Goal: Transaction & Acquisition: Purchase product/service

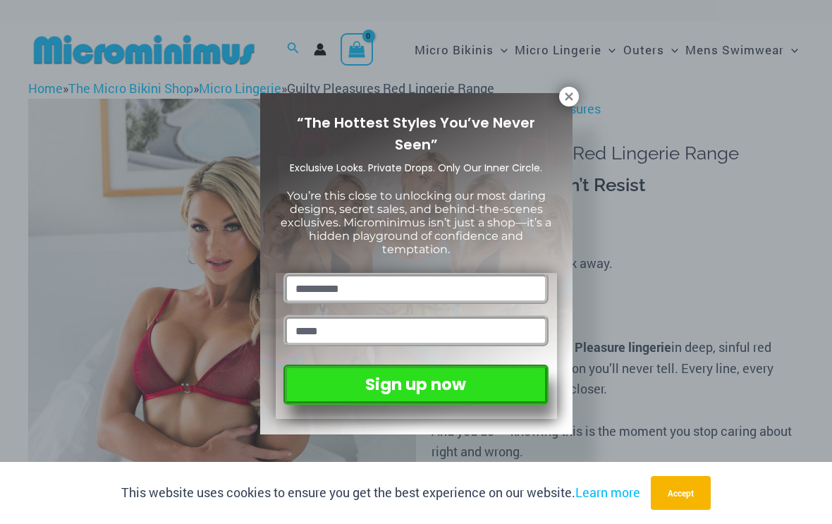
click at [563, 104] on button at bounding box center [569, 97] width 20 height 20
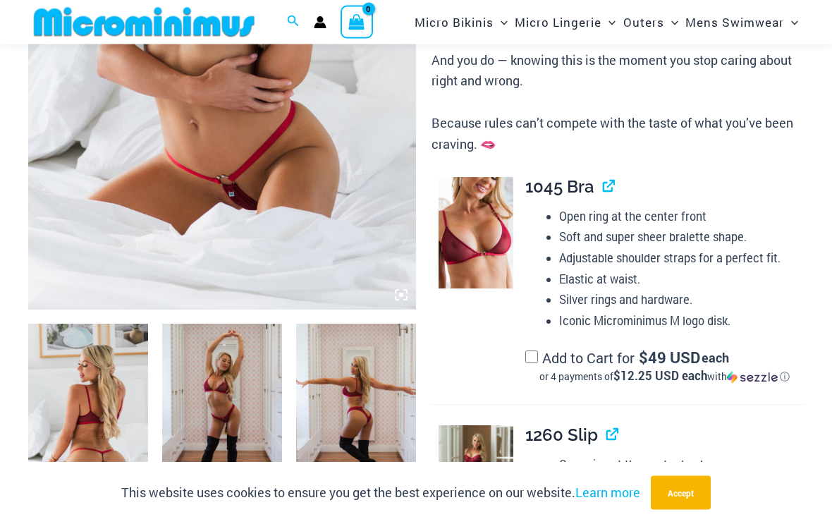
scroll to position [366, 0]
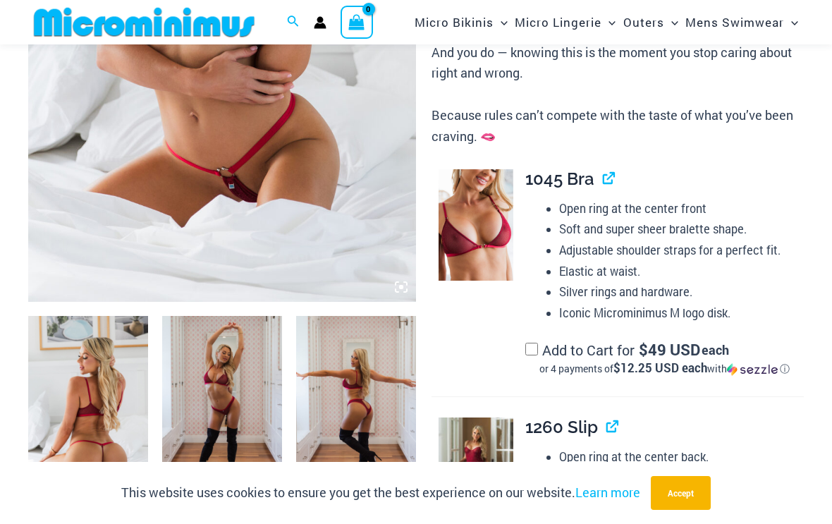
click at [79, 224] on img at bounding box center [222, 11] width 388 height 582
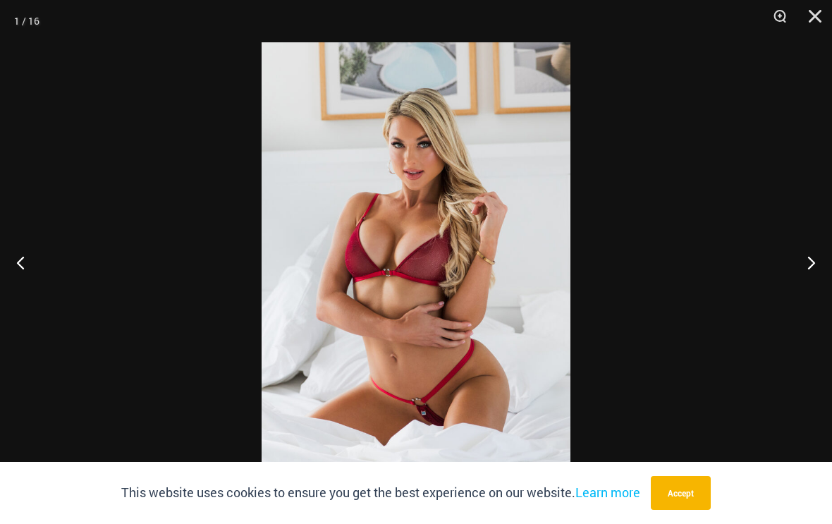
click at [807, 281] on button "Next" at bounding box center [805, 262] width 53 height 71
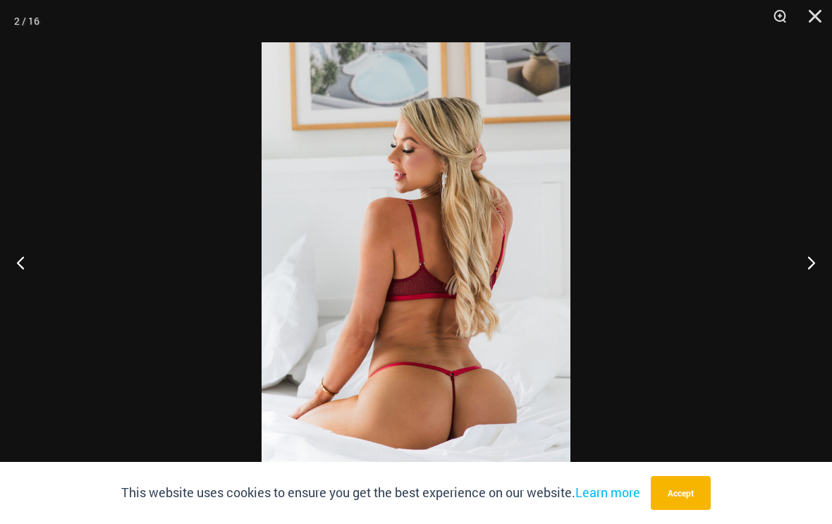
click at [809, 279] on button "Next" at bounding box center [805, 262] width 53 height 71
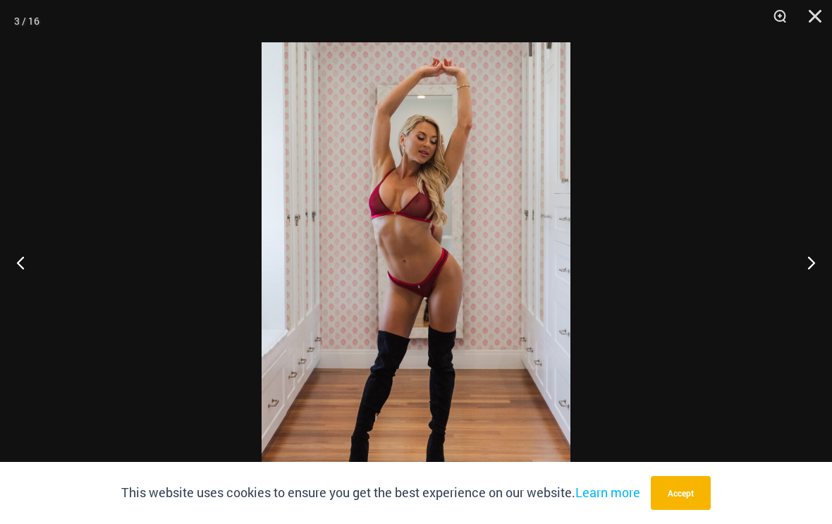
click at [810, 278] on button "Next" at bounding box center [805, 262] width 53 height 71
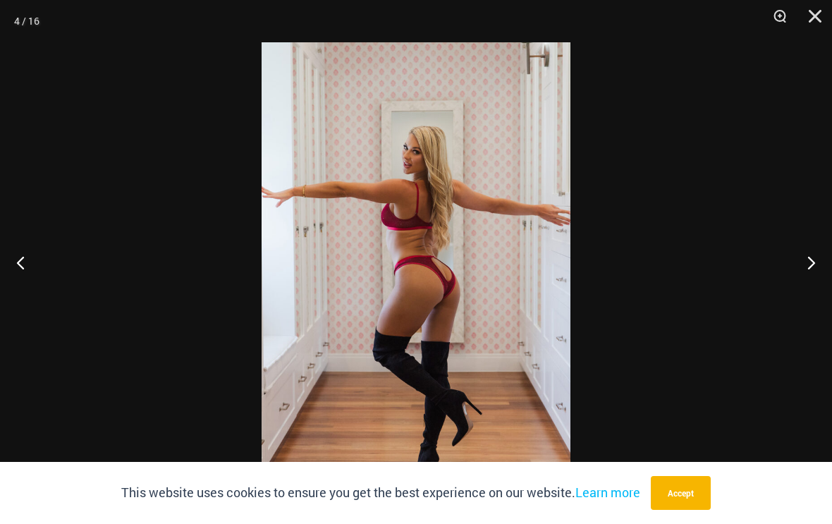
click at [812, 276] on button "Next" at bounding box center [805, 262] width 53 height 71
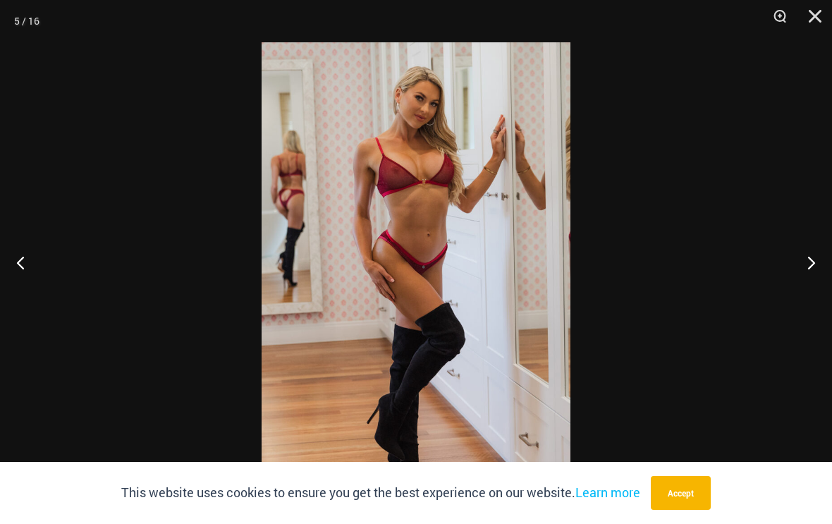
click at [812, 273] on button "Next" at bounding box center [805, 262] width 53 height 71
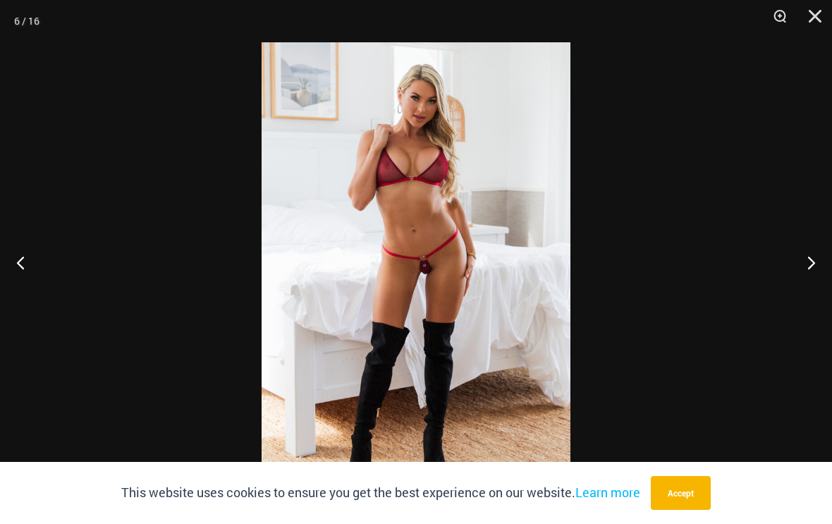
click at [812, 275] on button "Next" at bounding box center [805, 262] width 53 height 71
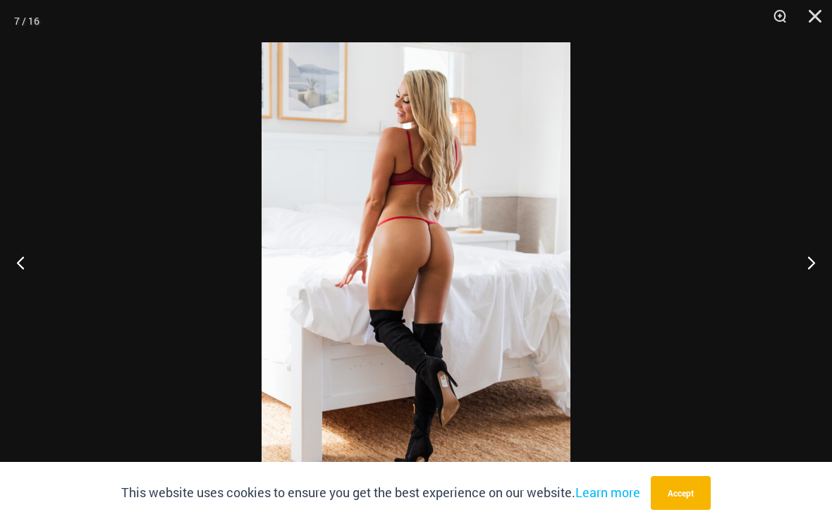
click at [812, 275] on button "Next" at bounding box center [805, 262] width 53 height 71
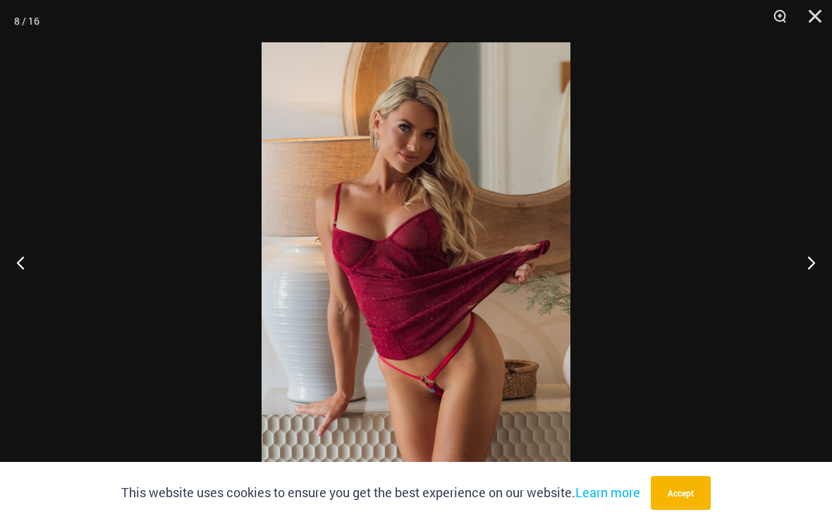
click at [814, 273] on button "Next" at bounding box center [805, 262] width 53 height 71
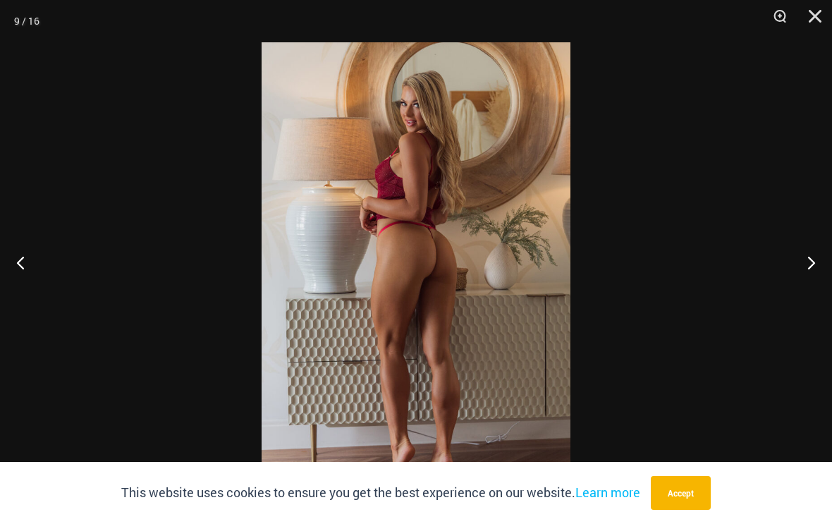
click at [819, 264] on button "Next" at bounding box center [805, 262] width 53 height 71
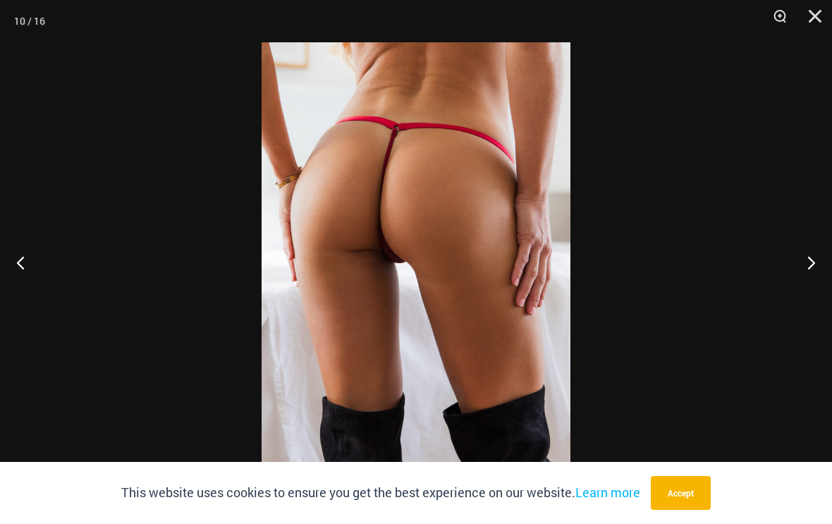
click at [823, 259] on button "Next" at bounding box center [805, 262] width 53 height 71
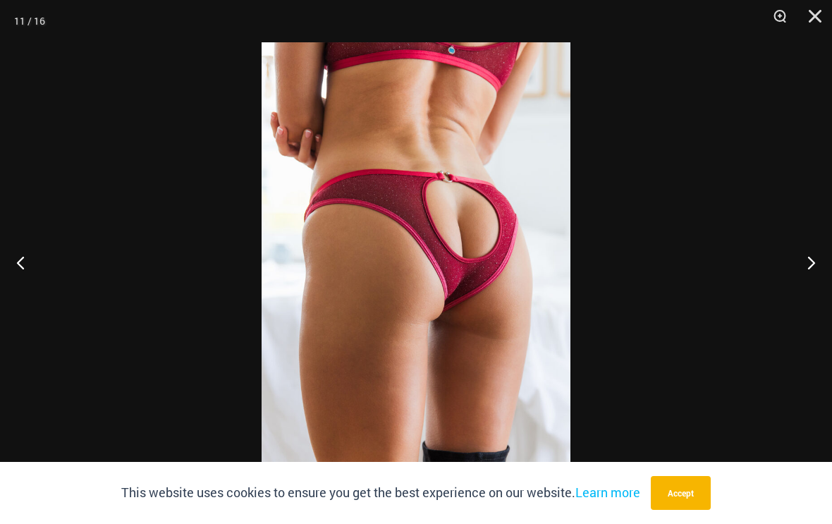
click at [17, 283] on button "Previous" at bounding box center [26, 262] width 53 height 71
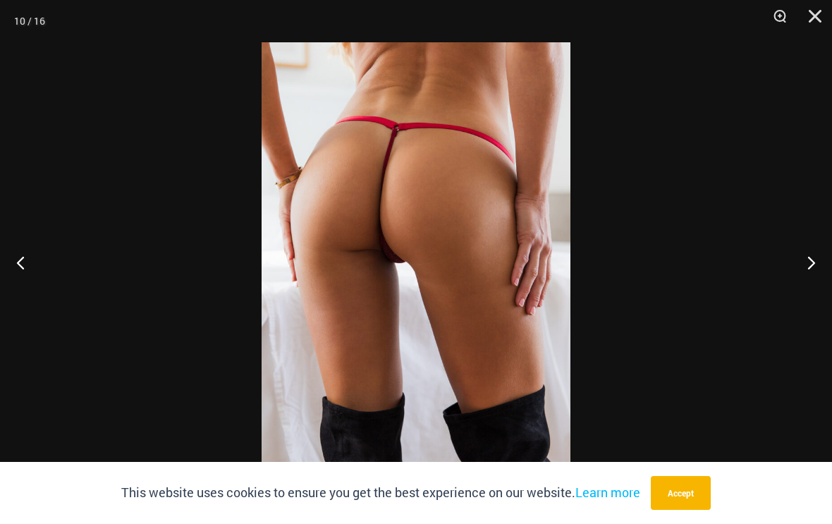
click at [812, 276] on button "Next" at bounding box center [805, 262] width 53 height 71
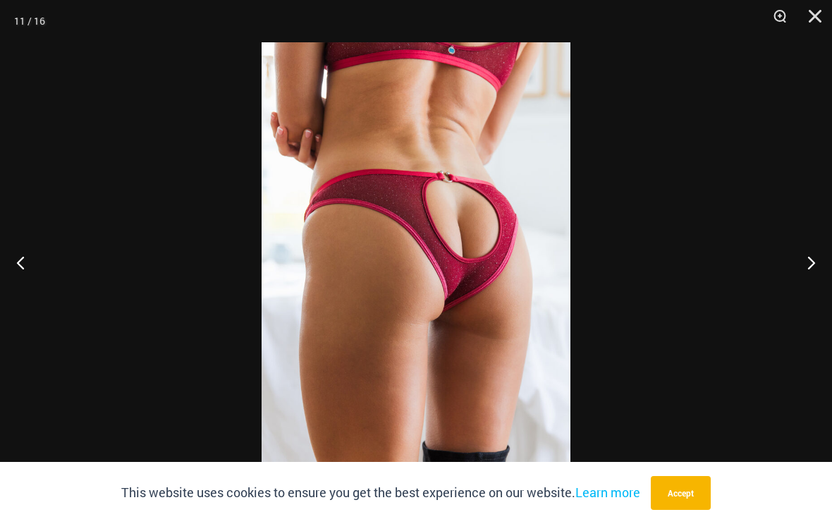
click at [821, 271] on button "Next" at bounding box center [805, 262] width 53 height 71
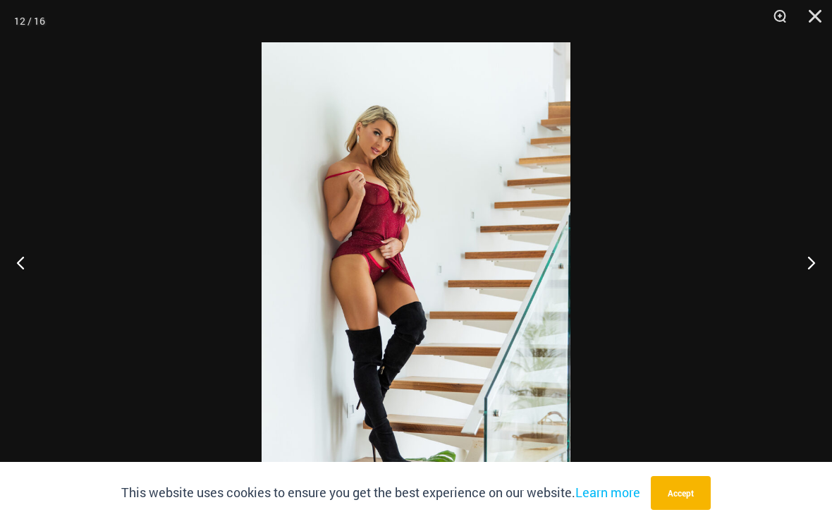
click at [821, 265] on button "Next" at bounding box center [805, 262] width 53 height 71
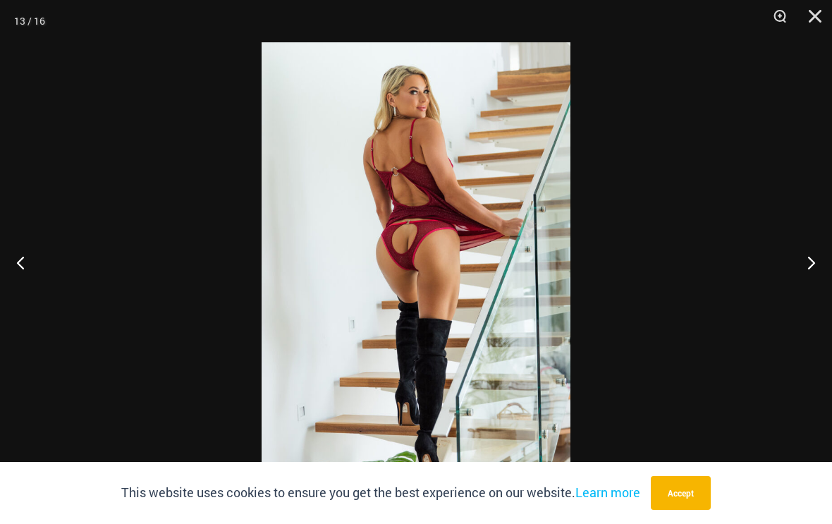
click at [829, 251] on button "Next" at bounding box center [805, 262] width 53 height 71
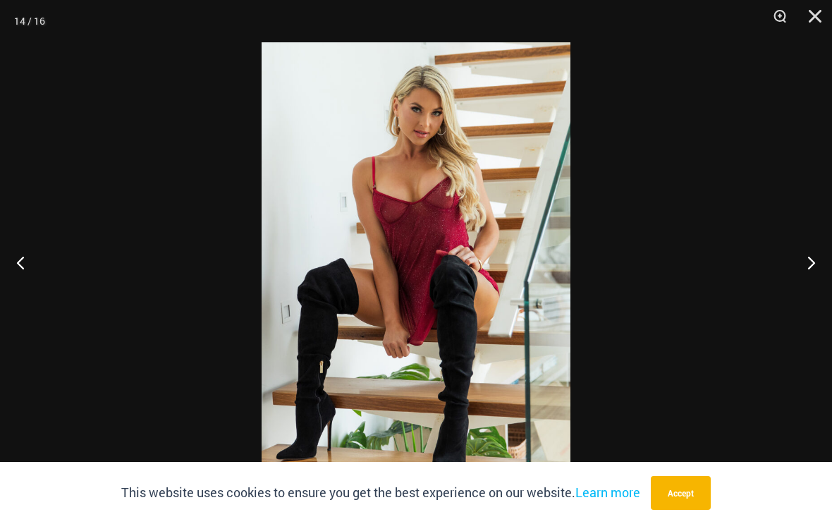
click at [826, 257] on button "Next" at bounding box center [805, 262] width 53 height 71
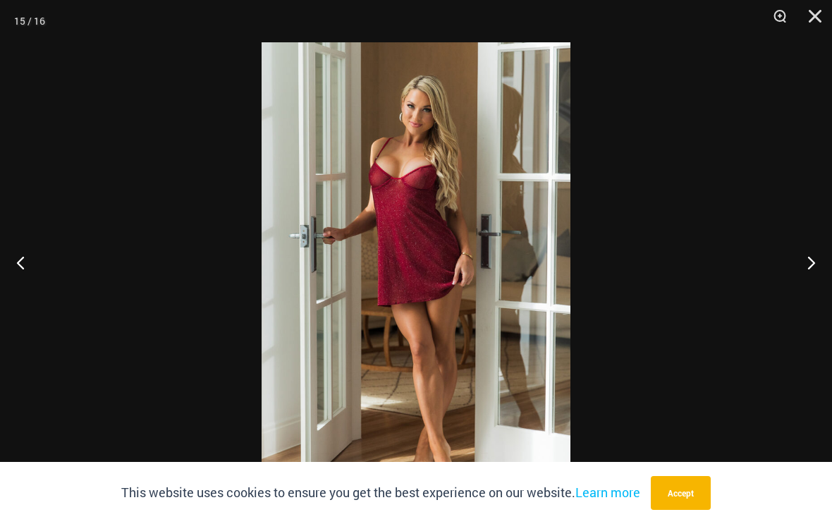
click at [822, 14] on button "Close" at bounding box center [810, 21] width 35 height 42
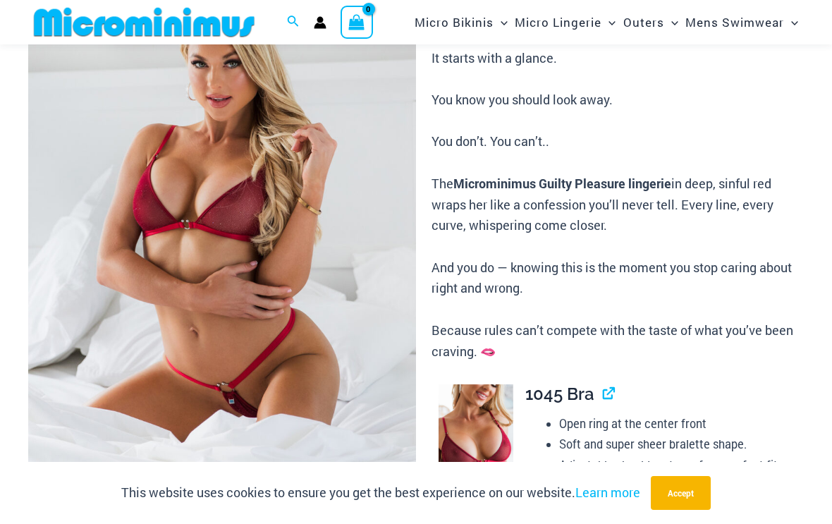
scroll to position [150, 0]
